Goal: Find specific page/section: Find specific page/section

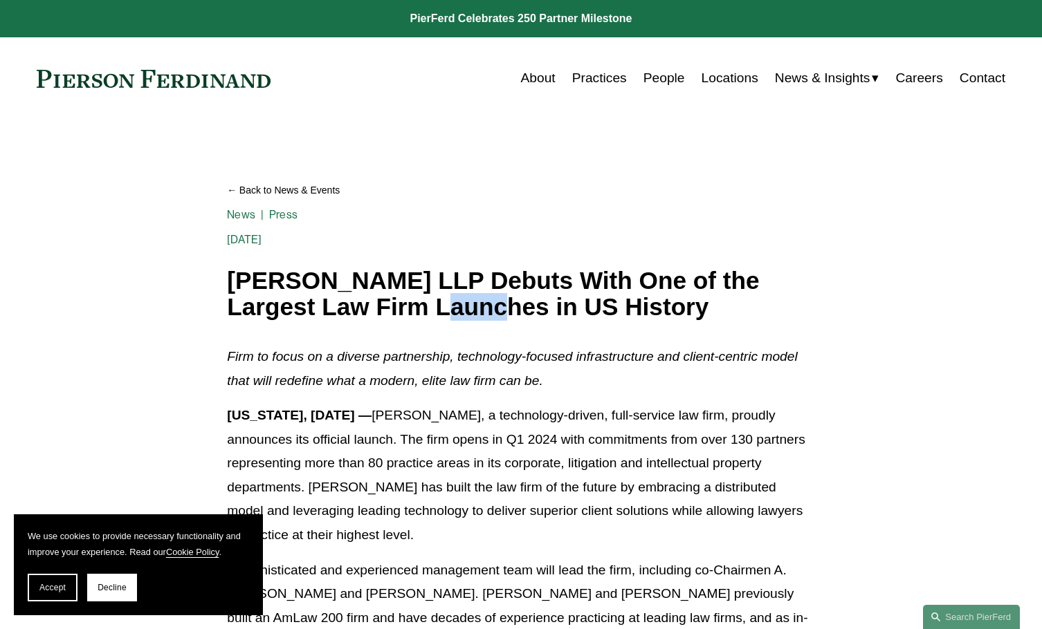
drag, startPoint x: 395, startPoint y: 306, endPoint x: 462, endPoint y: 293, distance: 68.5
click at [453, 293] on h1 "[PERSON_NAME] LLP Debuts With One of the Largest Law Firm Launches in US History" at bounding box center [520, 294] width 587 height 53
click at [494, 296] on h1 "[PERSON_NAME] LLP Debuts With One of the Largest Law Firm Launches in US History" at bounding box center [520, 294] width 587 height 53
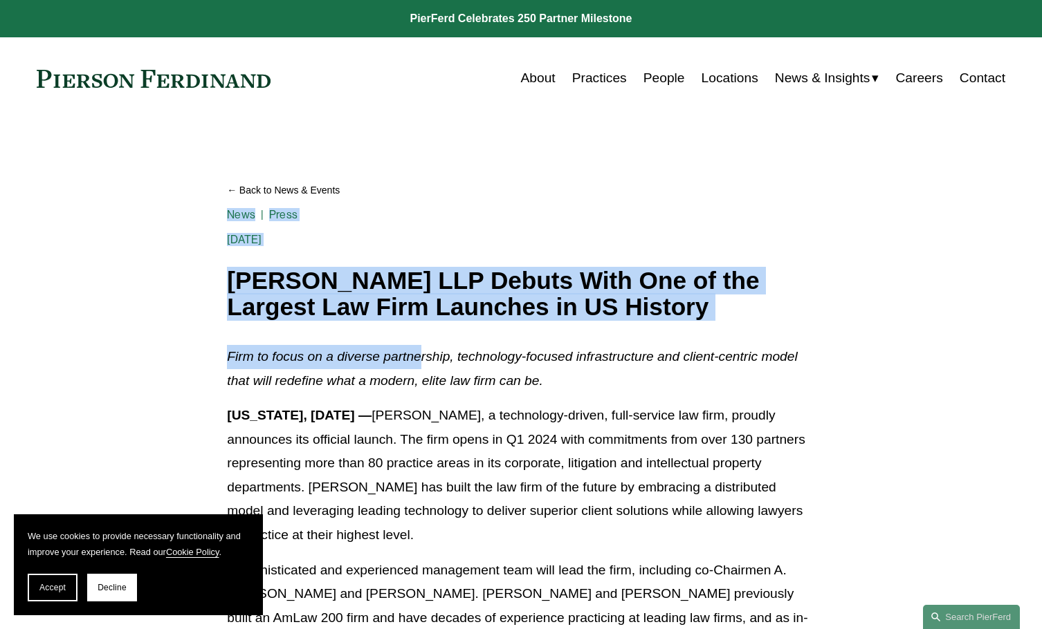
drag, startPoint x: 198, startPoint y: 290, endPoint x: 422, endPoint y: 328, distance: 226.6
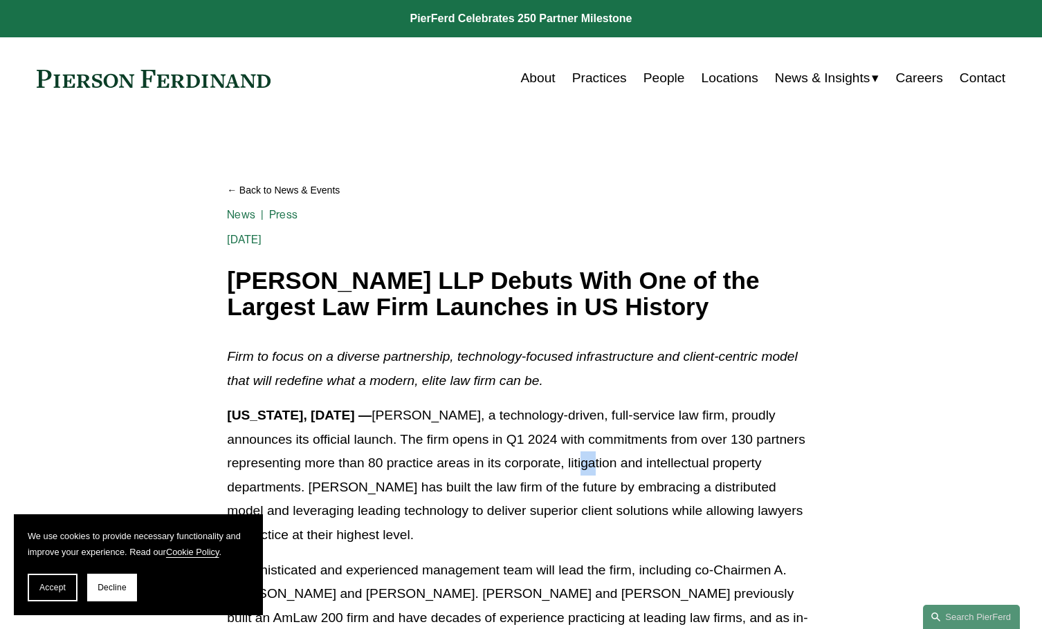
drag, startPoint x: 78, startPoint y: 322, endPoint x: 604, endPoint y: 462, distance: 544.0
click at [605, 462] on p "[US_STATE], [DATE] — [PERSON_NAME], a technology-driven, full-service law firm,…" at bounding box center [520, 475] width 587 height 143
click at [611, 407] on p "[US_STATE], [DATE] — [PERSON_NAME], a technology-driven, full-service law firm,…" at bounding box center [520, 475] width 587 height 143
click at [431, 473] on p "[US_STATE], [DATE] — [PERSON_NAME], a technology-driven, full-service law firm,…" at bounding box center [520, 475] width 587 height 143
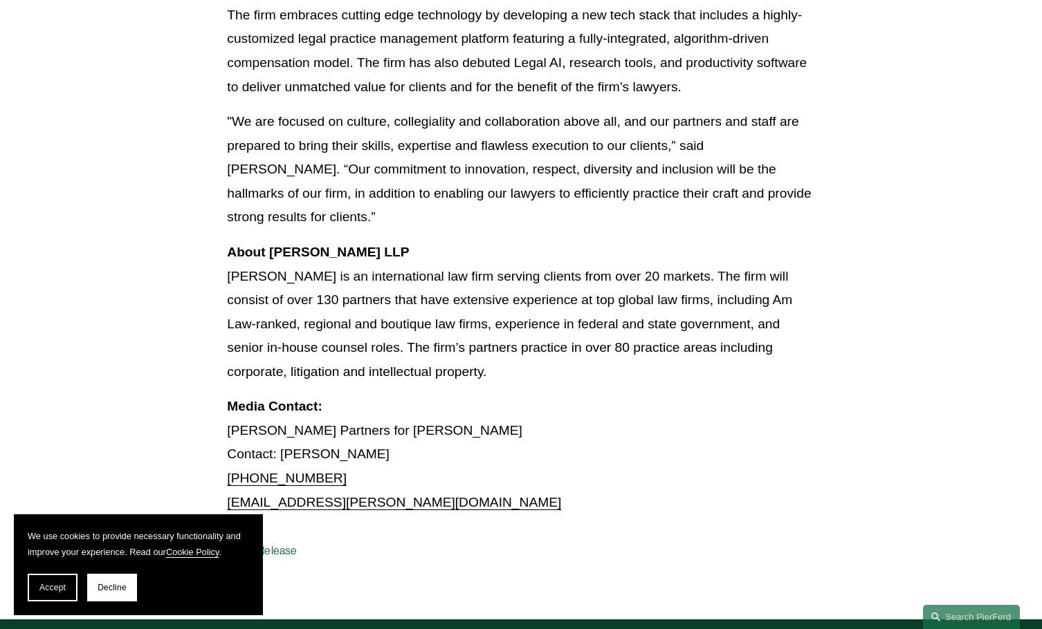
scroll to position [1176, 0]
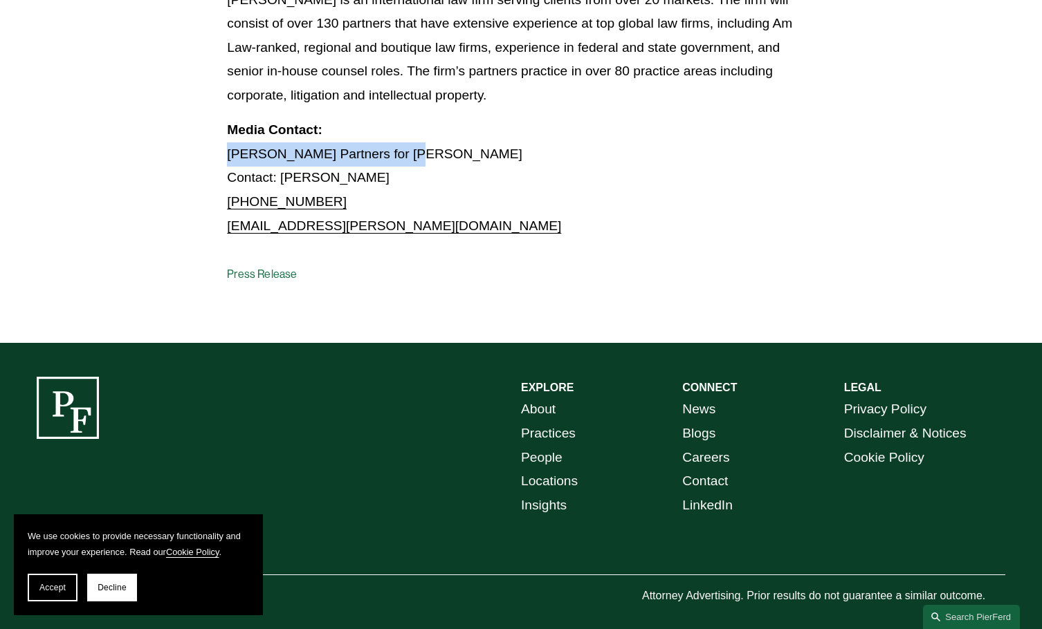
drag, startPoint x: 217, startPoint y: 153, endPoint x: 405, endPoint y: 165, distance: 187.8
click at [405, 165] on p "Media Contact: [PERSON_NAME] Partners for [PERSON_NAME] Contact: [PERSON_NAME] …" at bounding box center [520, 178] width 587 height 120
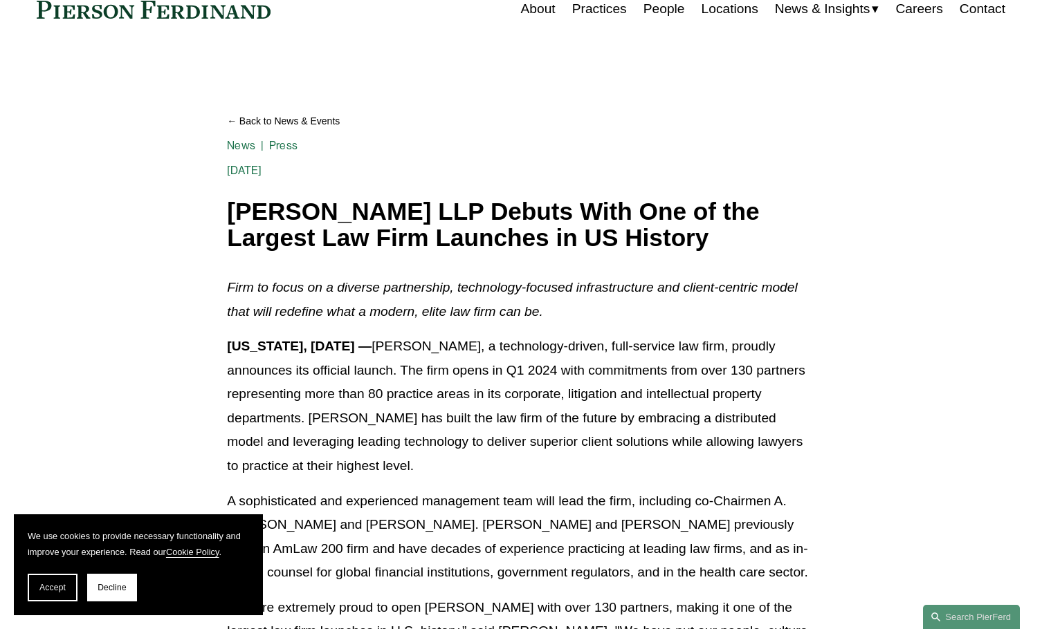
scroll to position [0, 0]
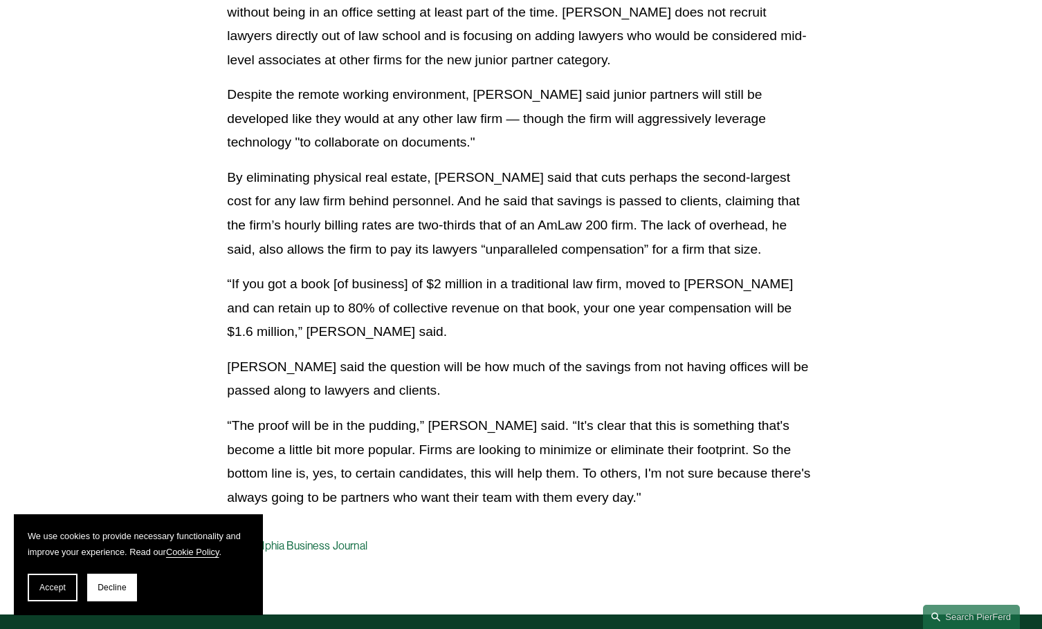
scroll to position [2679, 0]
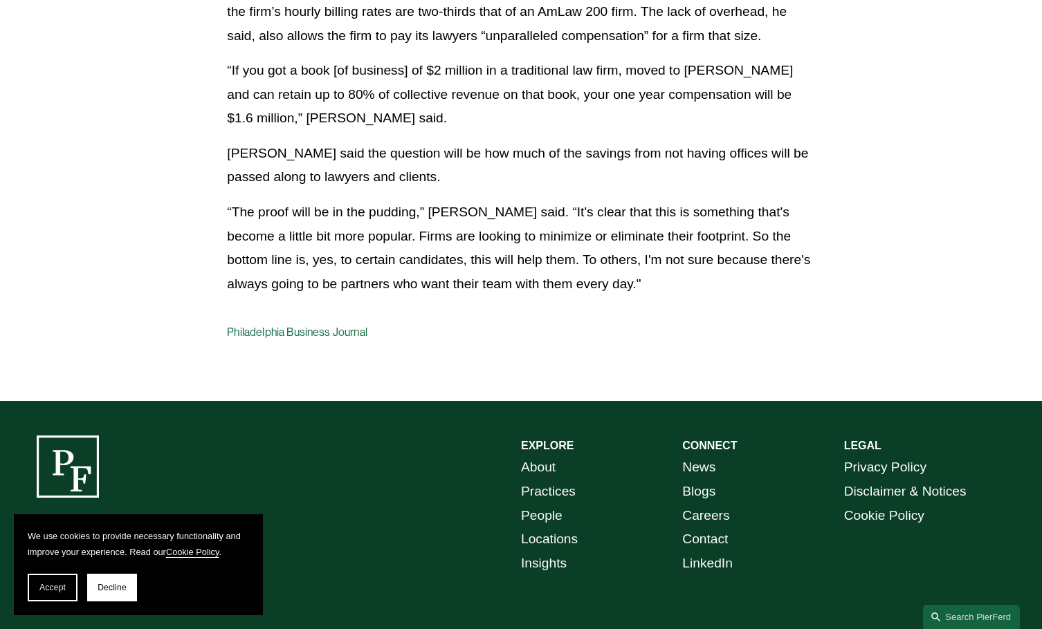
click at [544, 480] on link "Practices" at bounding box center [548, 492] width 55 height 24
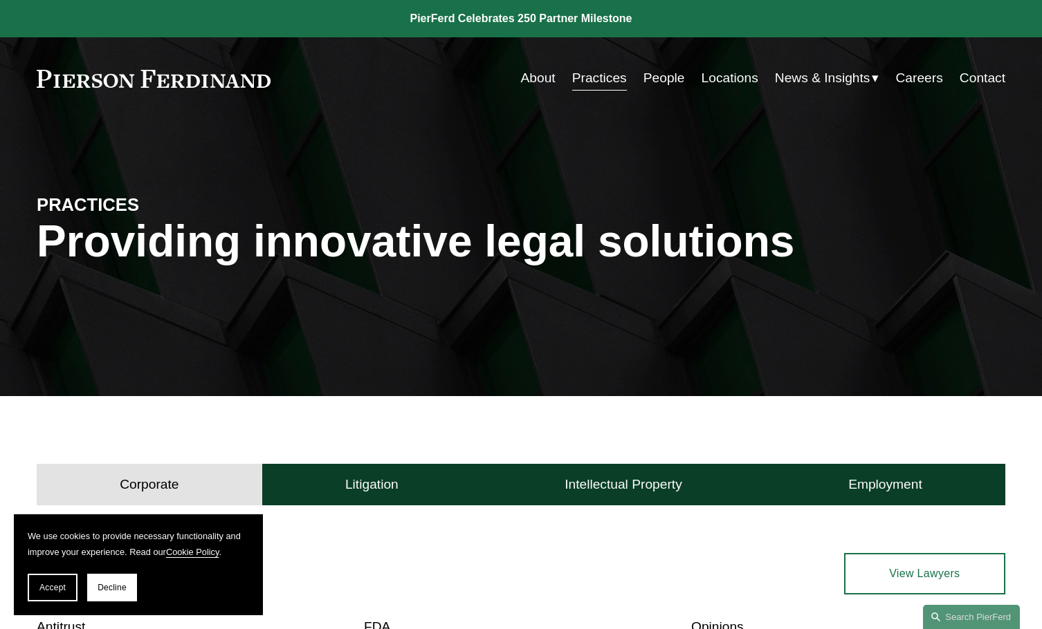
click at [960, 567] on link "View Lawyers" at bounding box center [924, 573] width 161 height 41
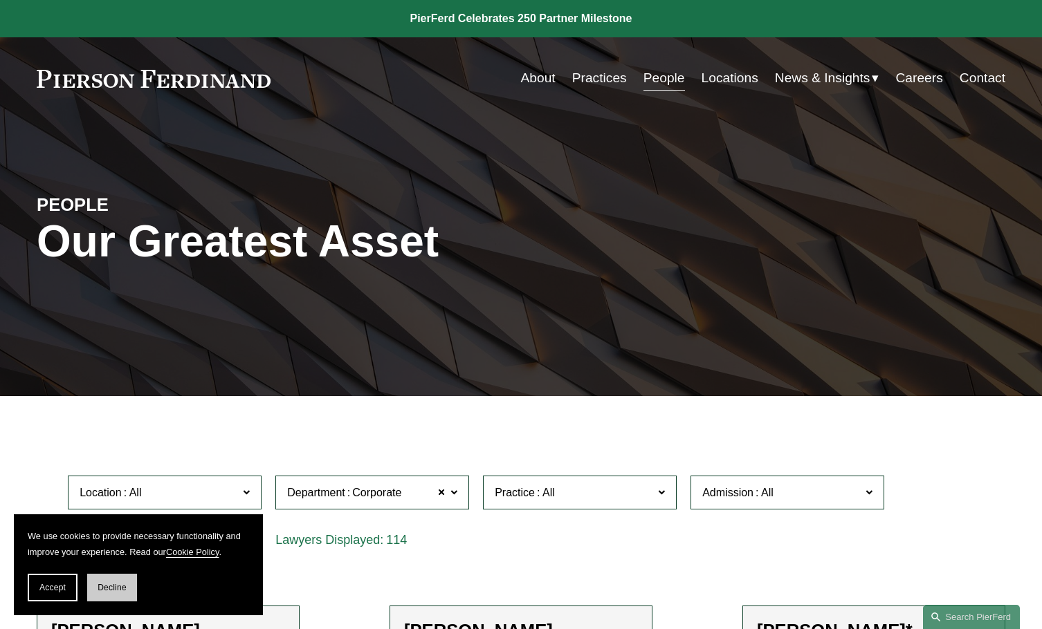
click at [102, 587] on span "Decline" at bounding box center [112, 588] width 29 height 10
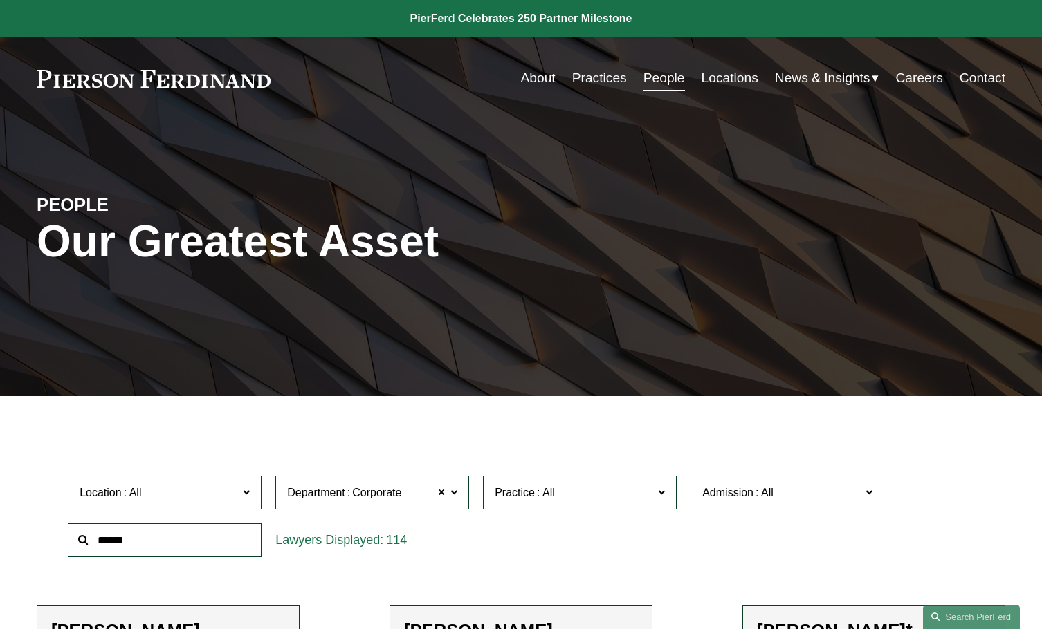
click at [156, 544] on input "text" at bounding box center [165, 541] width 194 height 34
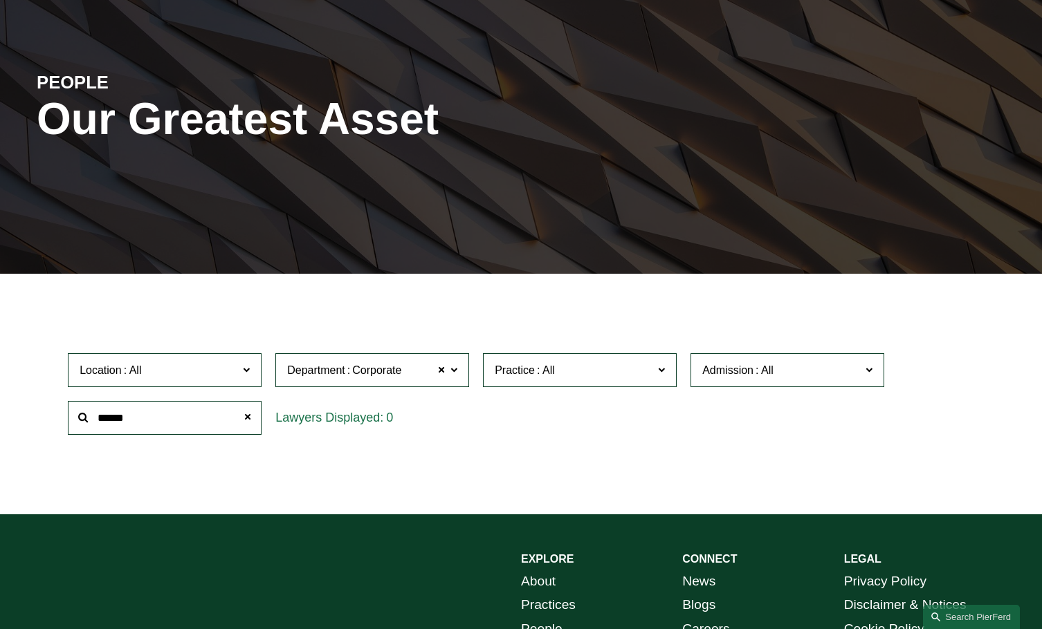
scroll to position [307, 0]
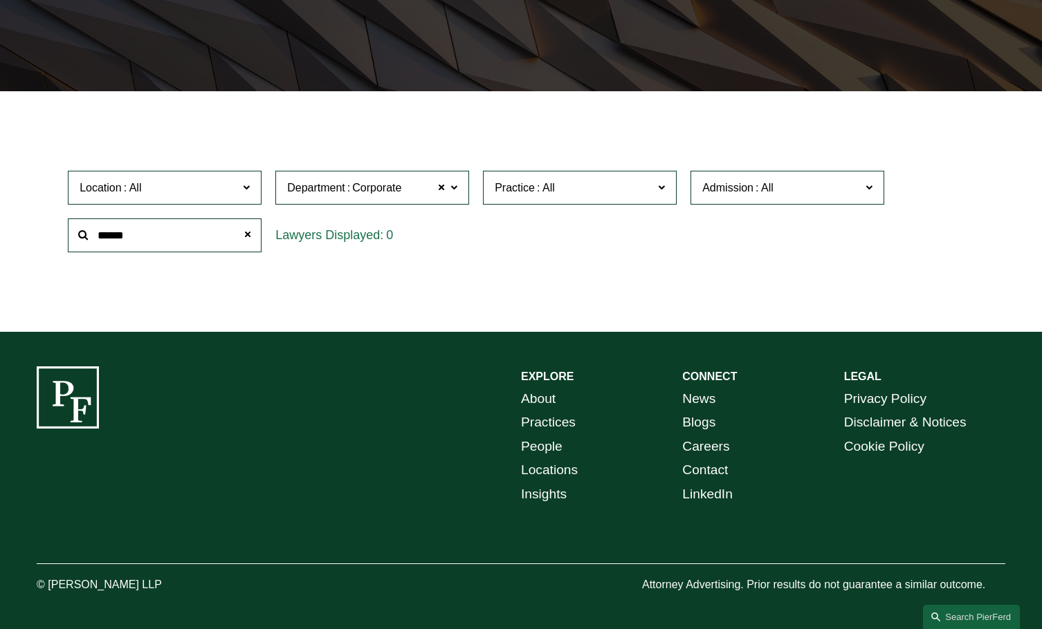
click at [171, 241] on input "******" at bounding box center [165, 236] width 194 height 34
type input "*"
click at [196, 194] on span "Location" at bounding box center [159, 187] width 158 height 19
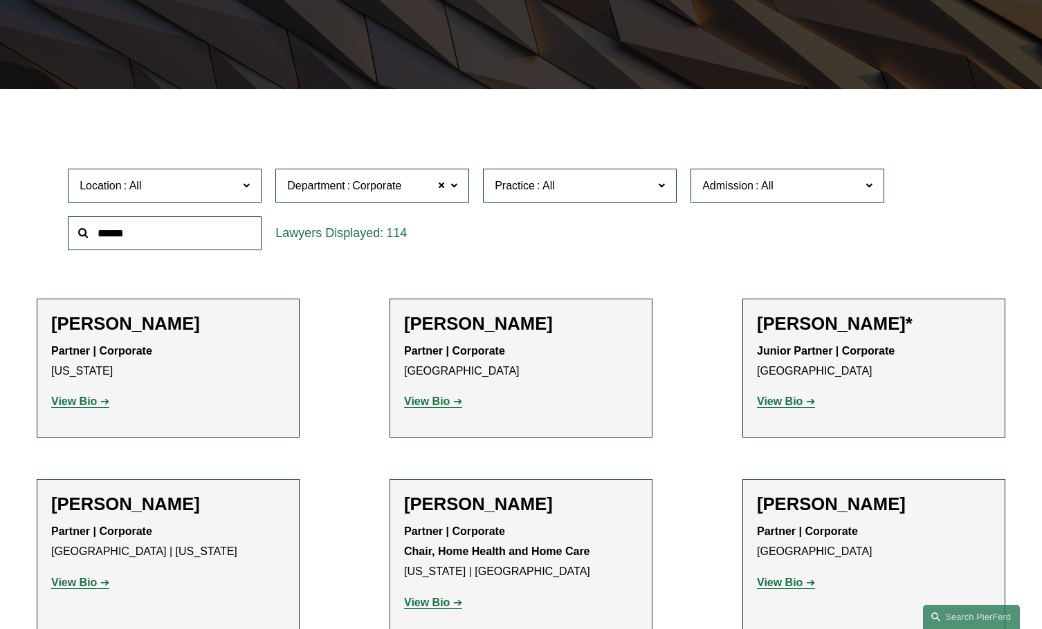
scroll to position [622, 0]
click at [625, 179] on span "Practice" at bounding box center [573, 185] width 158 height 19
click at [0, 0] on link "Cyber, Privacy & Technology" at bounding box center [0, 0] width 0 height 0
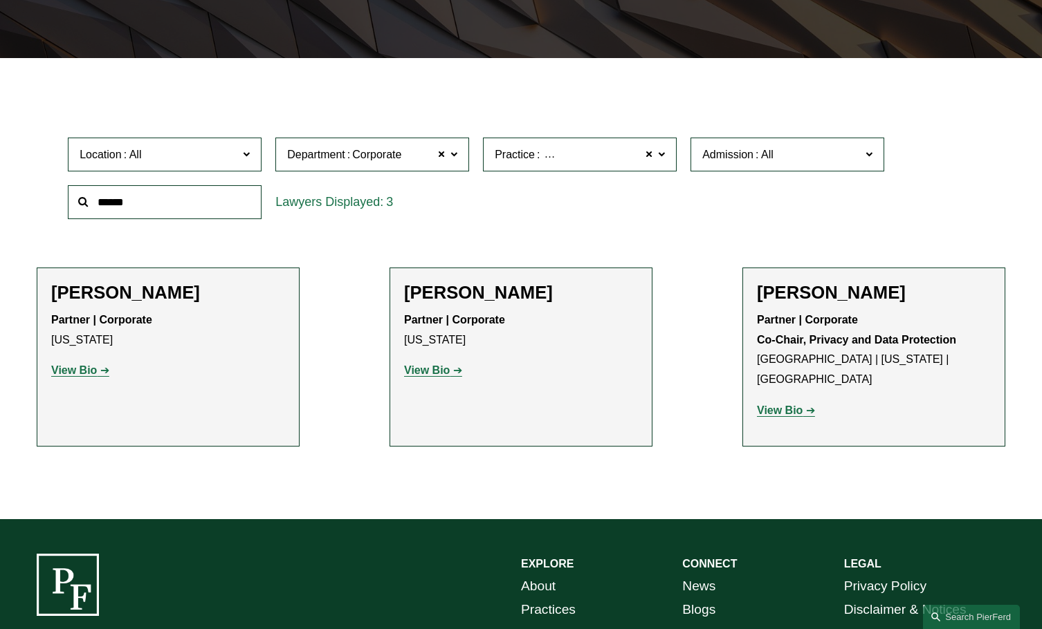
scroll to position [162, 0]
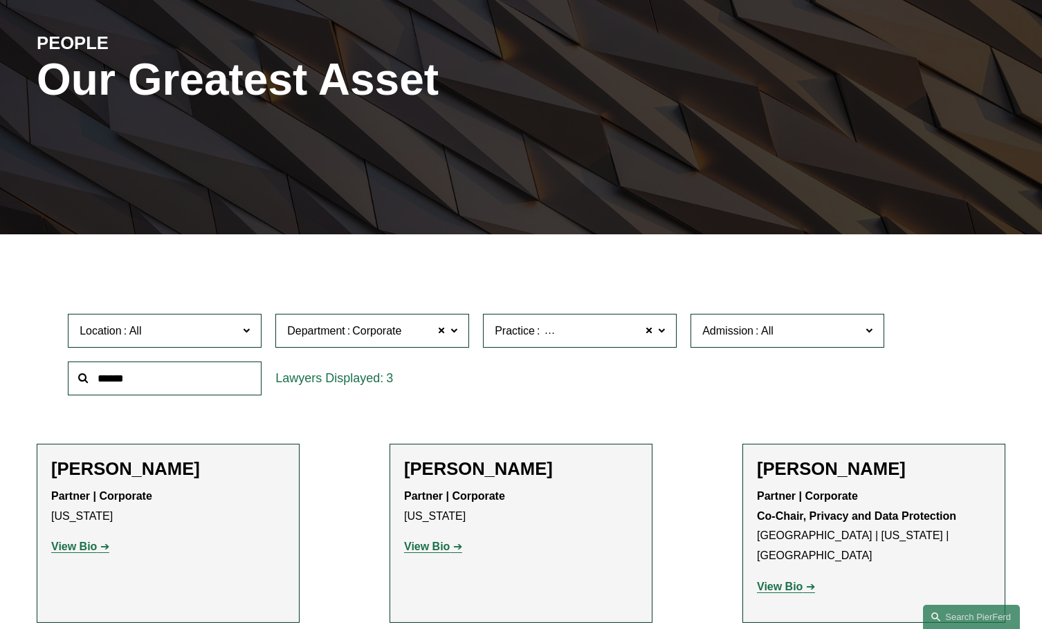
click at [569, 344] on label "Practice Cyber, Privacy & Technology" at bounding box center [580, 331] width 194 height 34
click at [740, 407] on ul "Filter Location All Atlanta Austin Boston Charlotte Chicago Cincinnati Clevelan…" at bounding box center [521, 465] width 1030 height 398
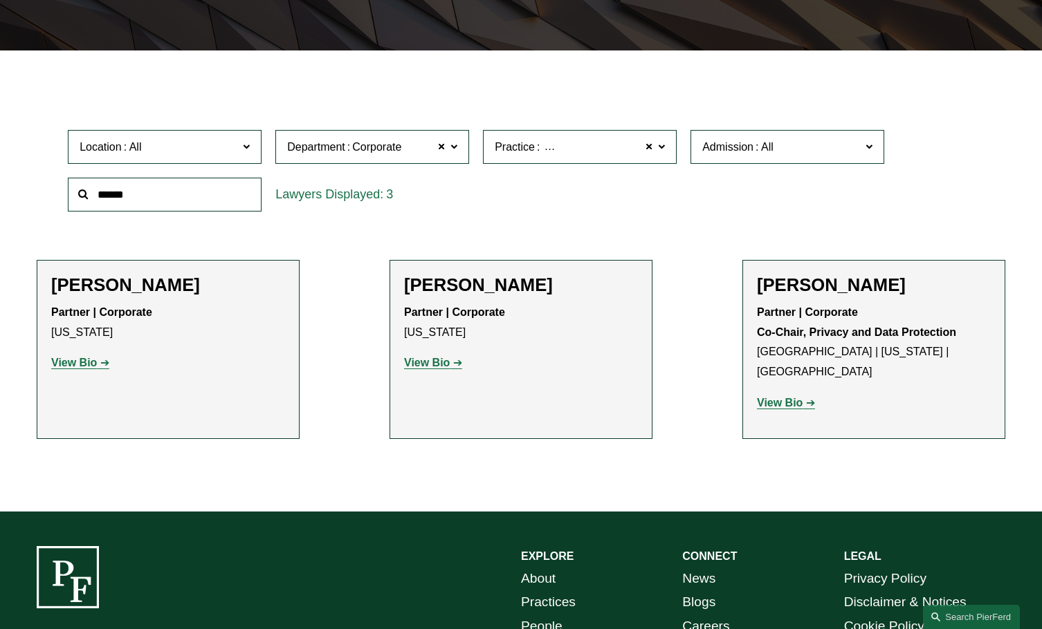
scroll to position [508, 0]
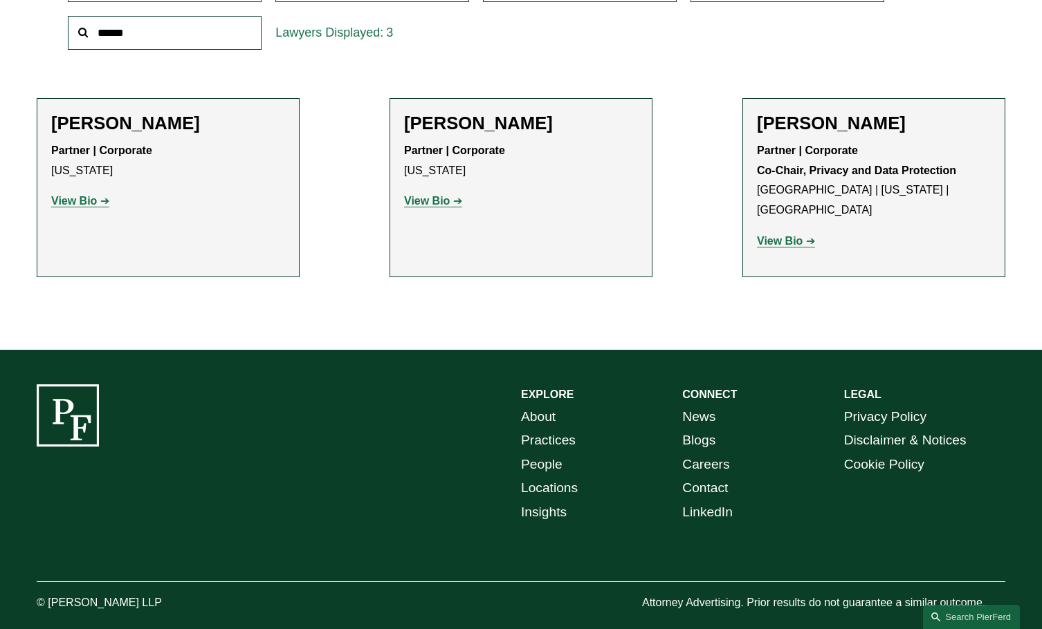
click at [322, 302] on div "Filter Location All Atlanta Austin Boston Charlotte Chicago Cincinnati Clevelan…" at bounding box center [521, 129] width 1042 height 441
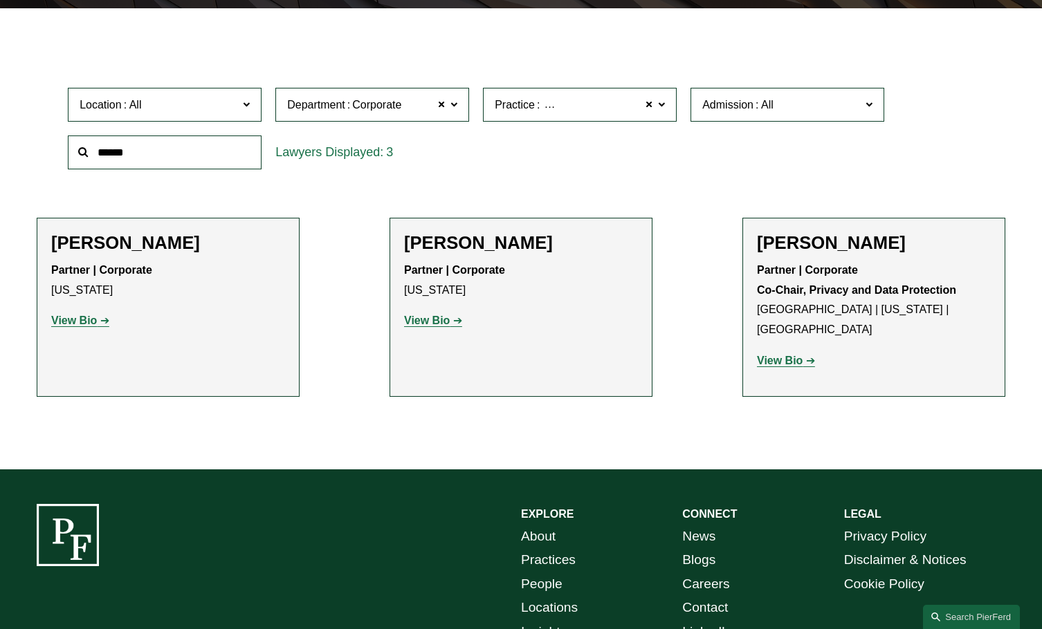
scroll to position [369, 0]
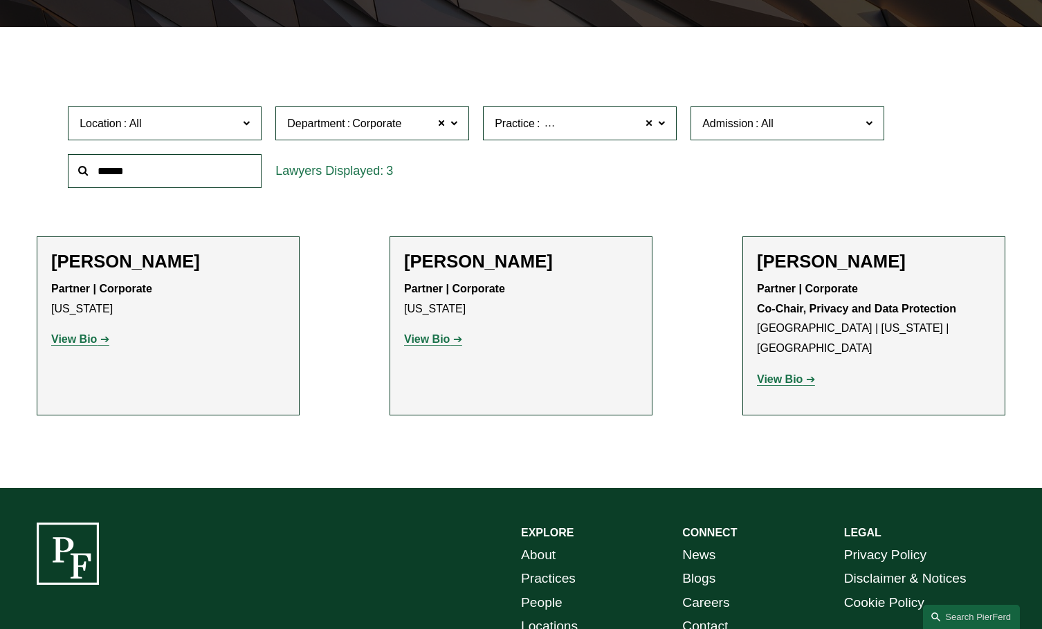
click at [791, 165] on div "Location All Atlanta Austin Boston Charlotte Chicago Cincinnati Cleveland Colum…" at bounding box center [521, 147] width 920 height 95
click at [392, 216] on ul "Filter Location All Atlanta Austin Boston Charlotte Chicago Cincinnati Clevelan…" at bounding box center [521, 257] width 1030 height 398
click at [419, 205] on ul "Filter Location All Atlanta Austin Boston Charlotte Chicago Cincinnati Clevelan…" at bounding box center [521, 257] width 1030 height 398
click at [348, 190] on div "3" at bounding box center [371, 171] width 207 height 48
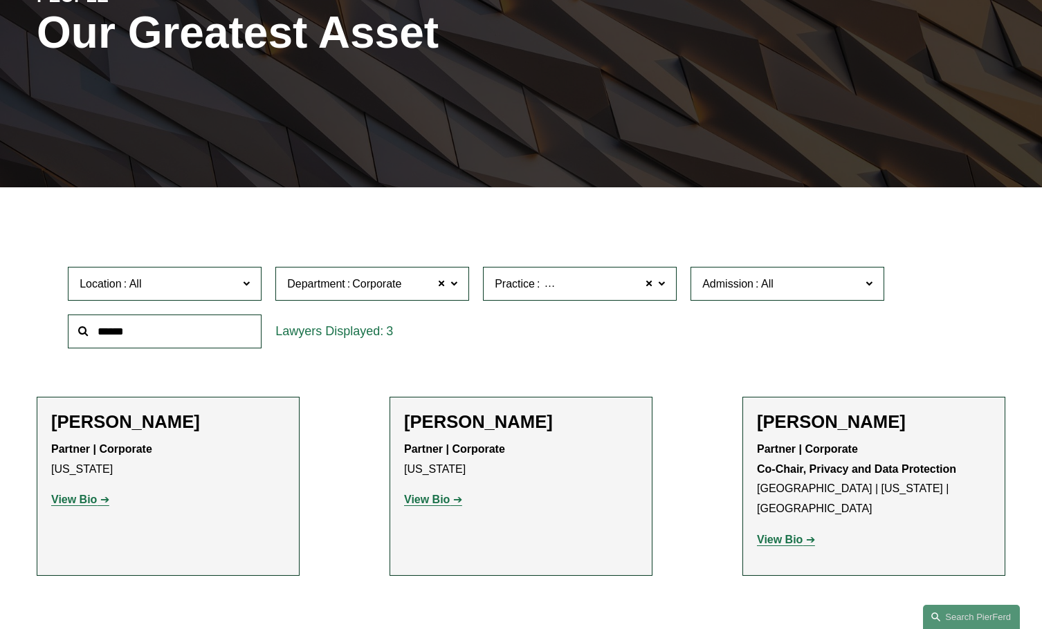
scroll to position [24, 0]
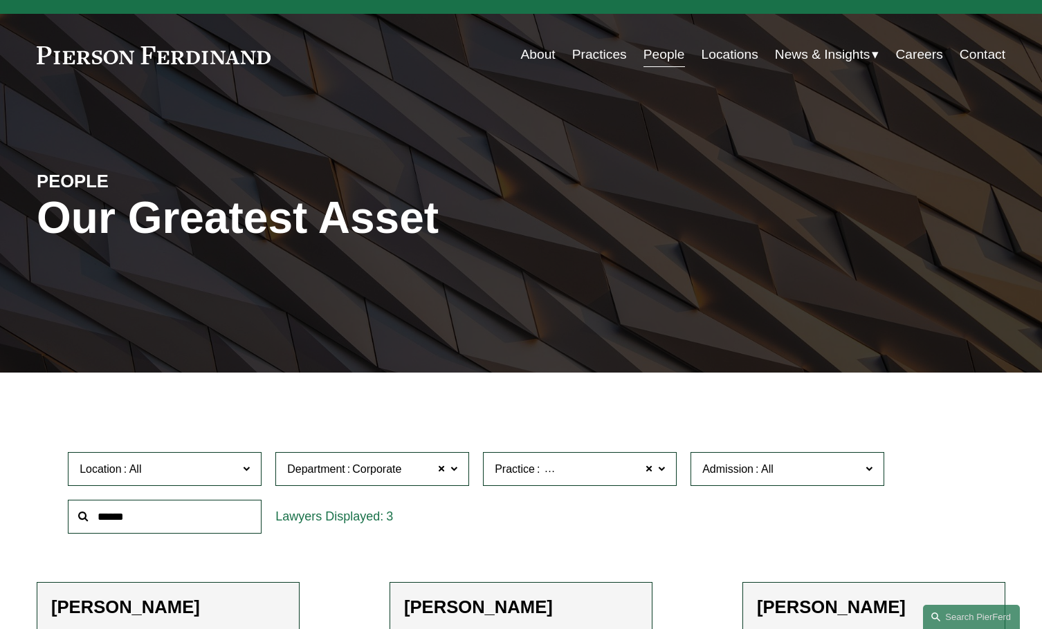
click at [962, 505] on div "Location All Atlanta Austin Boston Charlotte Chicago Cincinnati Cleveland Colum…" at bounding box center [521, 492] width 920 height 95
